Goal: Task Accomplishment & Management: Use online tool/utility

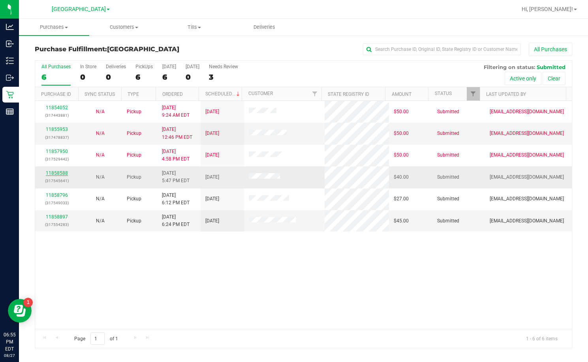
click at [58, 175] on link "11858588" at bounding box center [57, 174] width 22 height 6
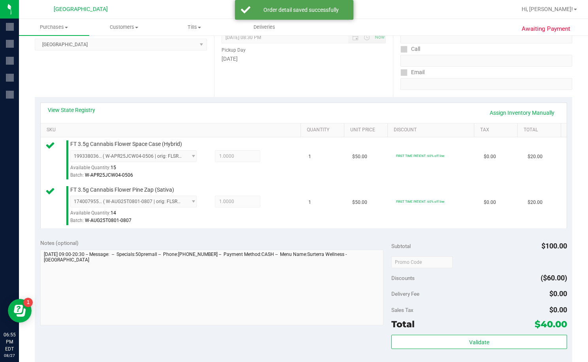
scroll to position [276, 0]
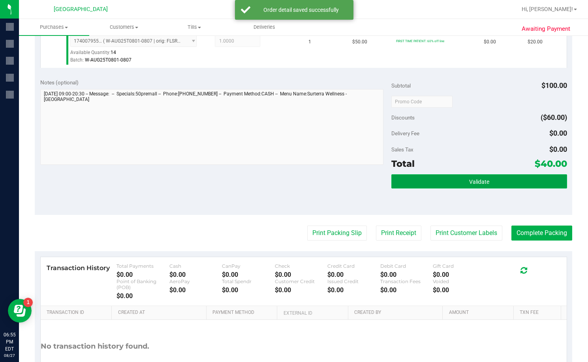
click at [330, 179] on span "Validate" at bounding box center [479, 182] width 20 height 6
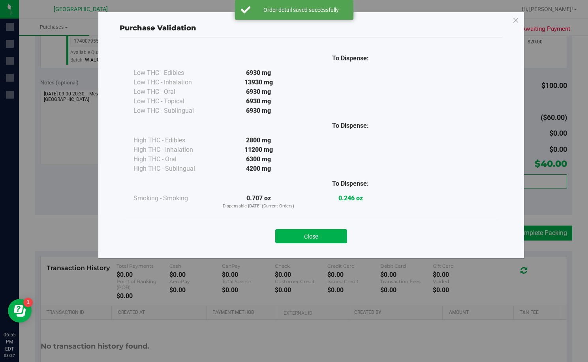
click at [330, 229] on div "Close" at bounding box center [310, 234] width 359 height 20
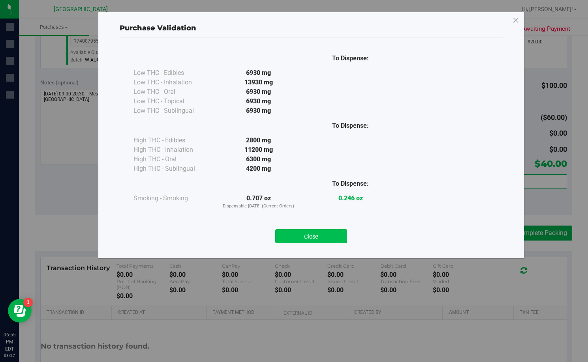
click at [330, 232] on button "Close" at bounding box center [311, 236] width 72 height 14
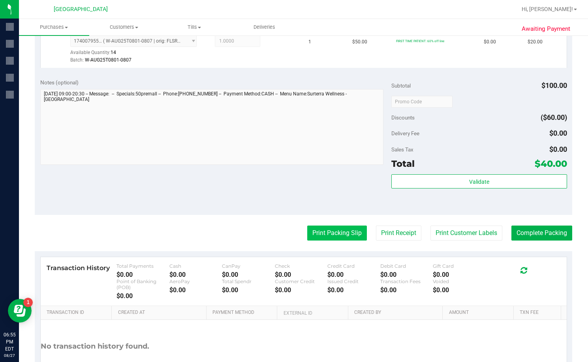
click at [325, 229] on button "Print Packing Slip" at bounding box center [337, 233] width 60 height 15
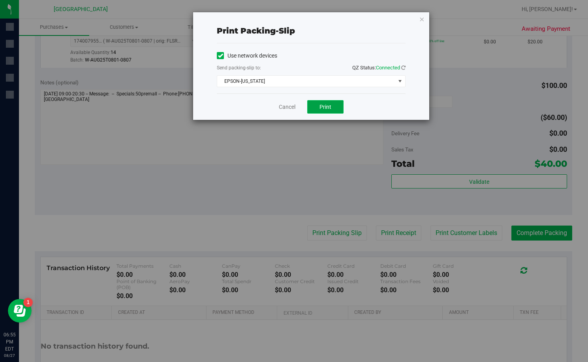
click at [326, 110] on button "Print" at bounding box center [325, 106] width 36 height 13
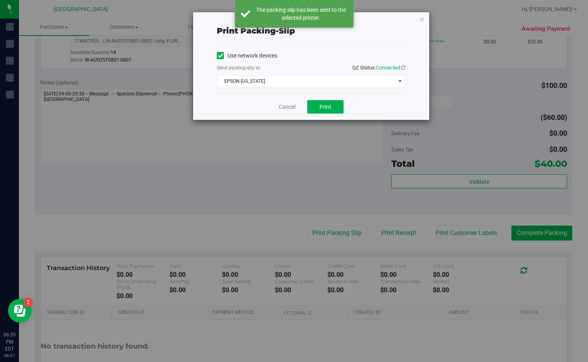
click at [330, 19] on div "Print packing-slip Use network devices Send packing-slip to: QZ Status: Connect…" at bounding box center [311, 66] width 236 height 108
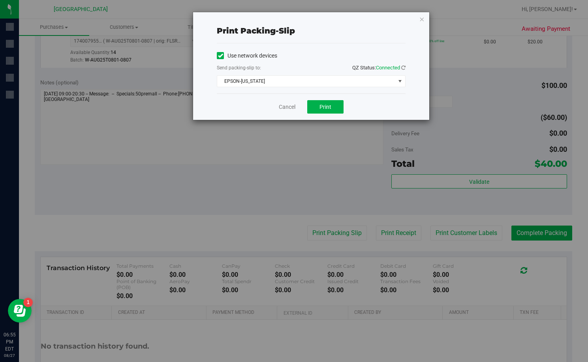
click at [330, 19] on div "Print packing-slip Use network devices Send packing-slip to: QZ Status: Connect…" at bounding box center [311, 66] width 236 height 108
click at [330, 20] on icon "button" at bounding box center [422, 18] width 6 height 9
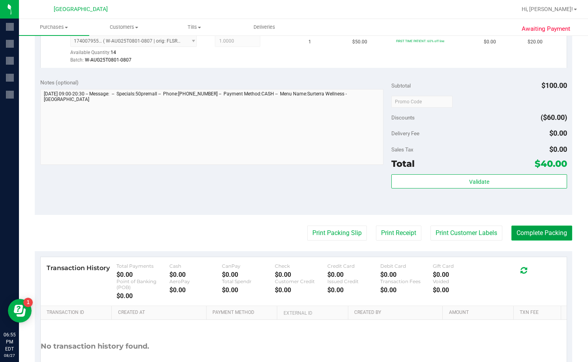
click at [330, 234] on button "Complete Packing" at bounding box center [541, 233] width 61 height 15
